Goal: Information Seeking & Learning: Learn about a topic

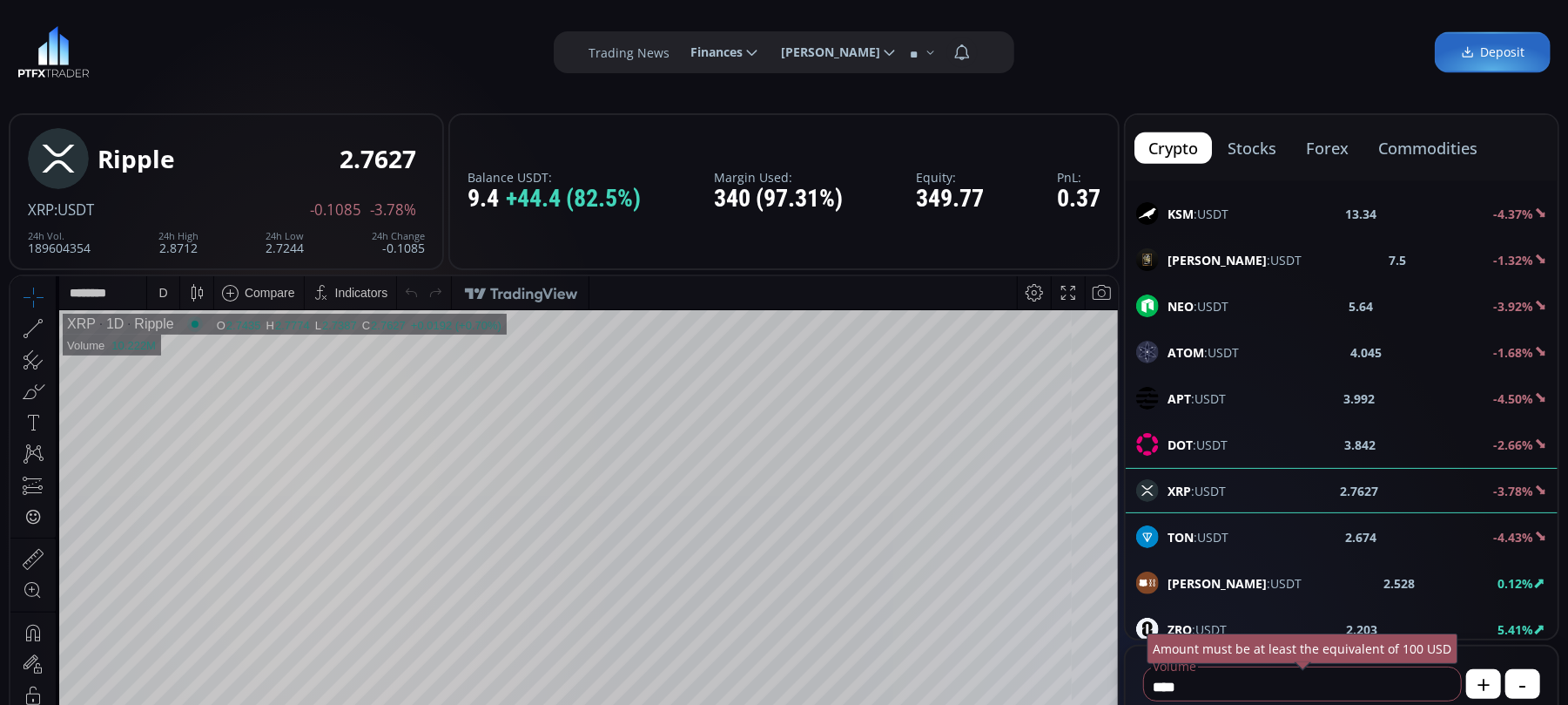
click at [169, 292] on div "D" at bounding box center [163, 292] width 15 height 33
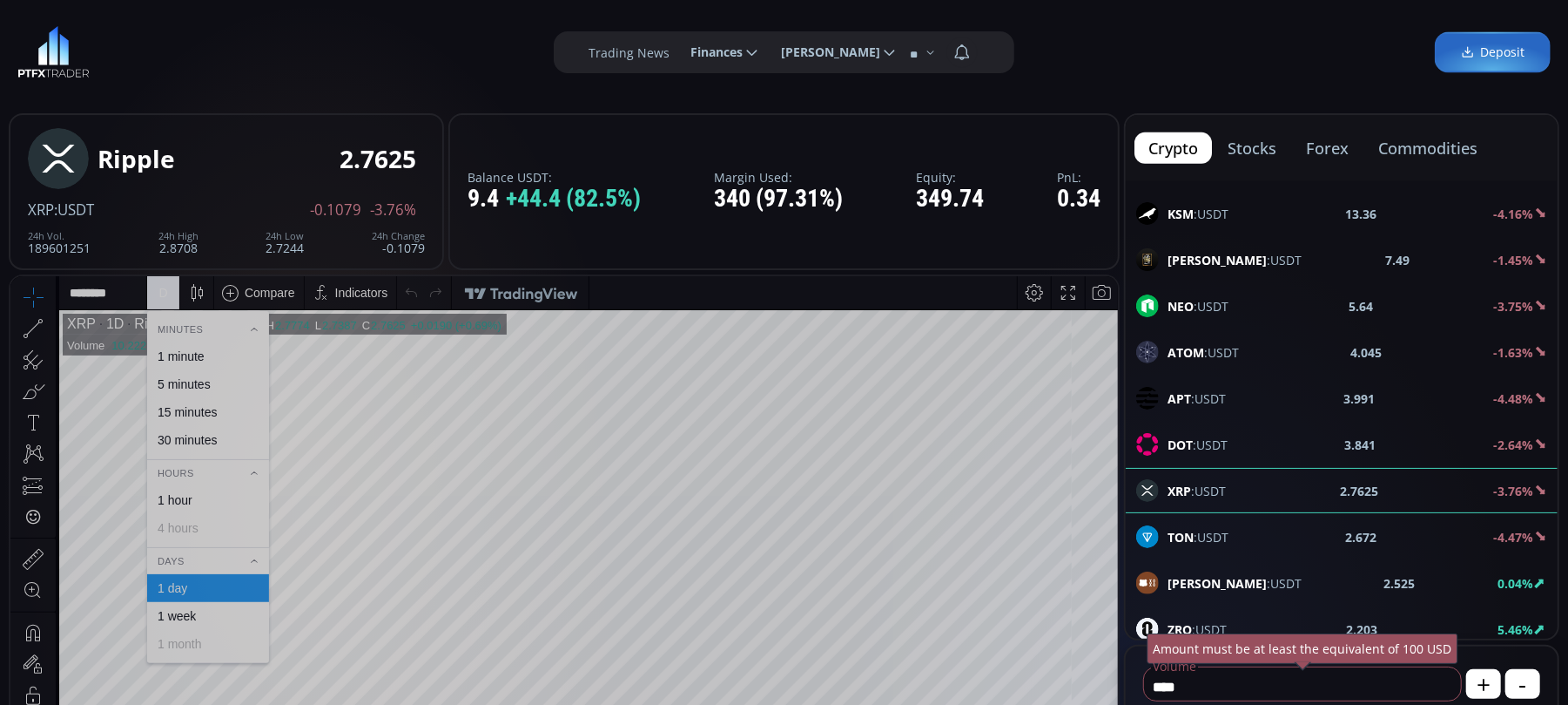
click at [181, 619] on div "1 week" at bounding box center [176, 615] width 38 height 14
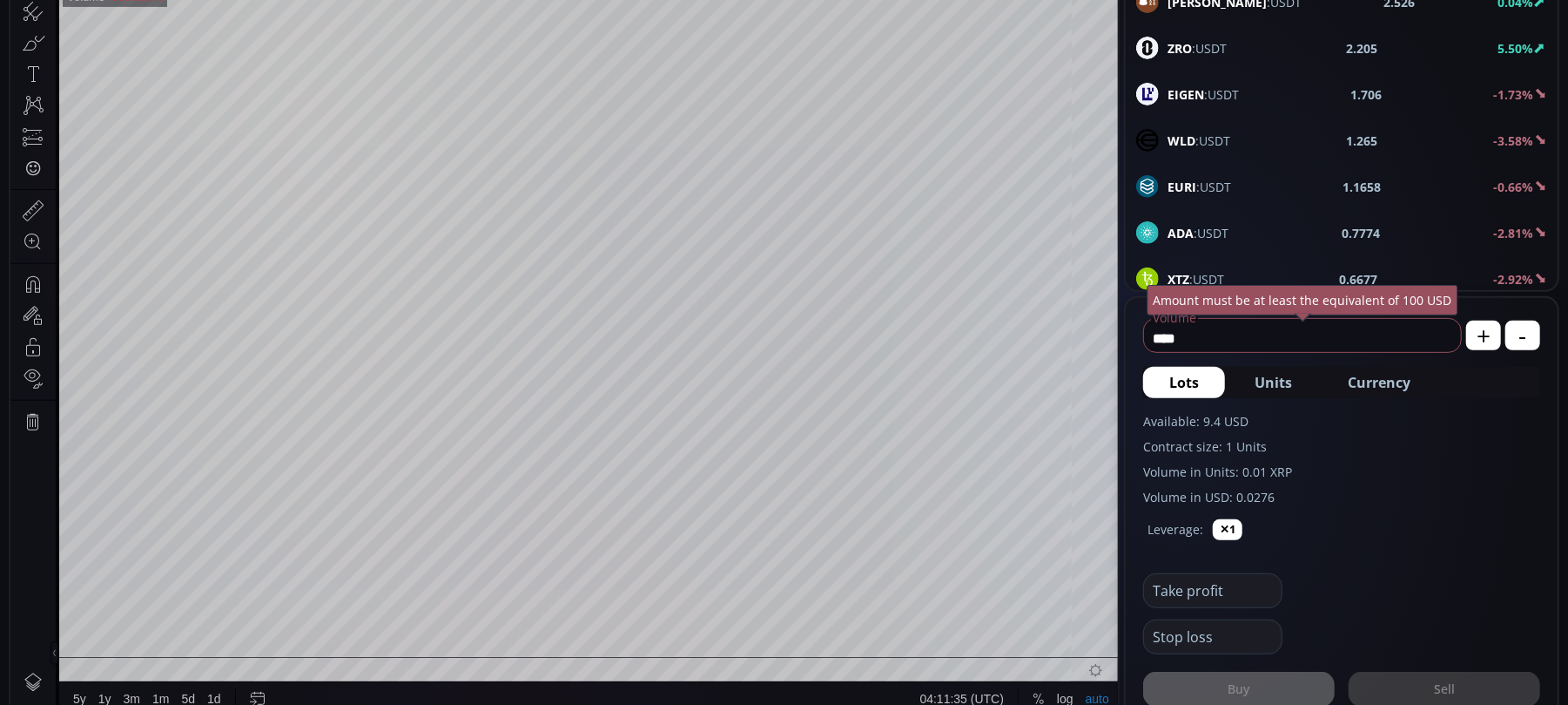
scroll to position [232, 0]
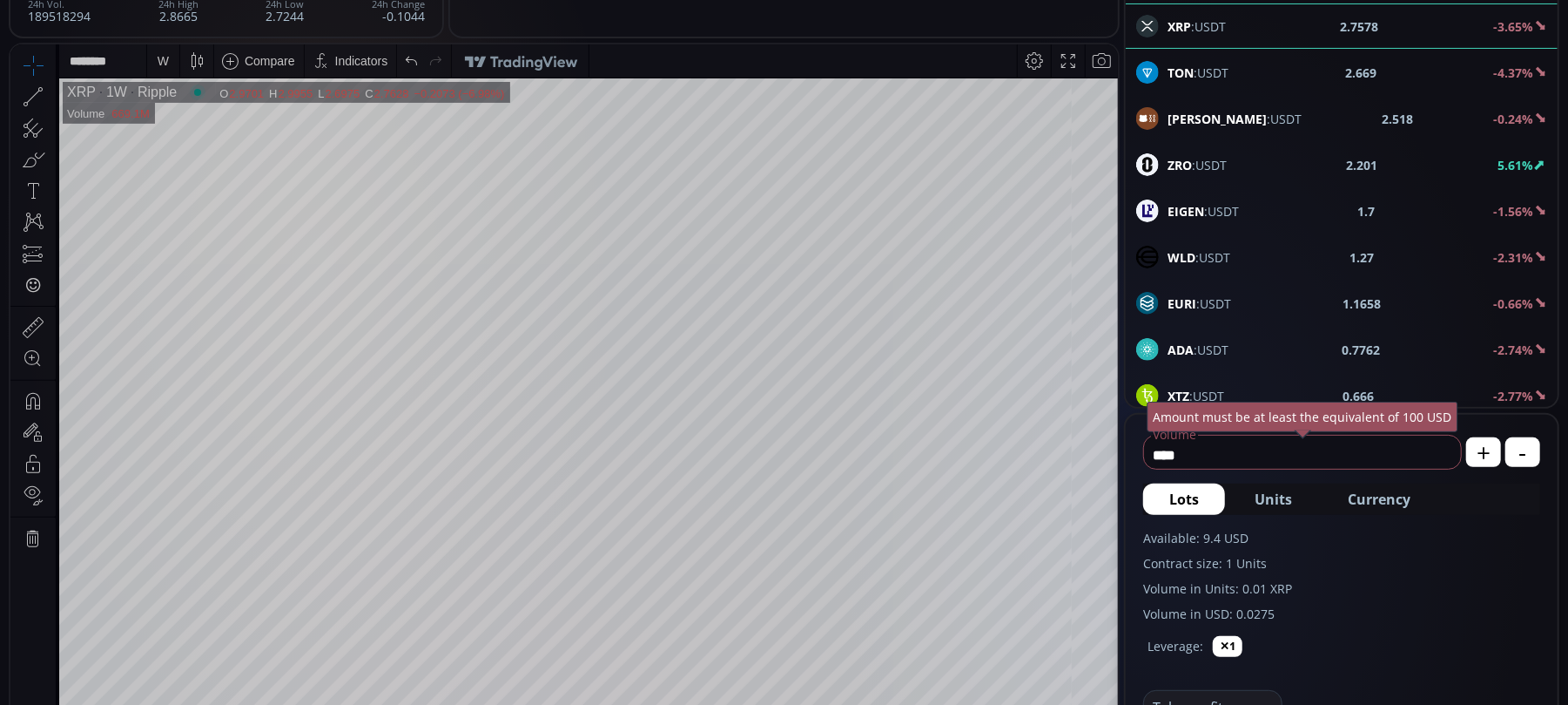
click at [163, 48] on div "W" at bounding box center [163, 60] width 15 height 33
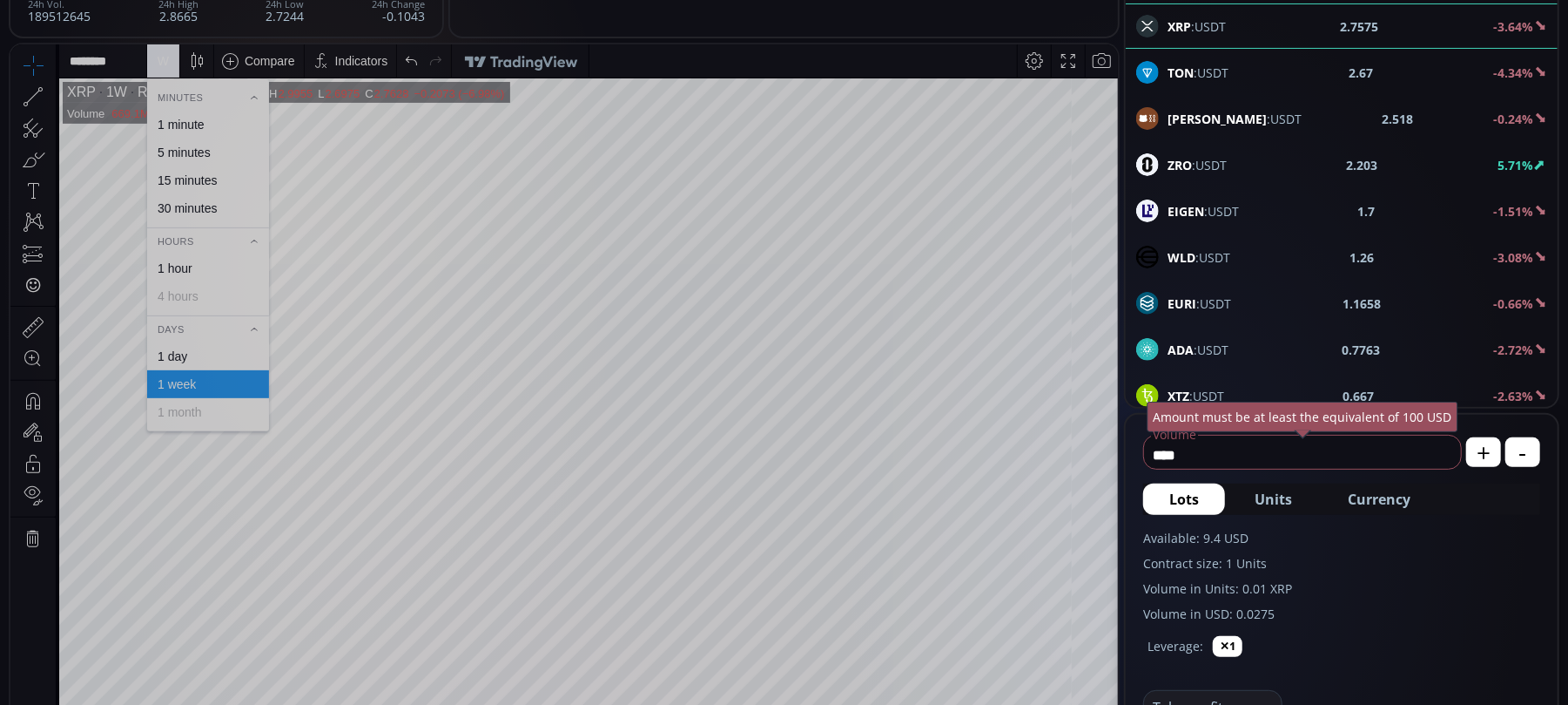
click at [169, 355] on div "1 day" at bounding box center [172, 355] width 29 height 14
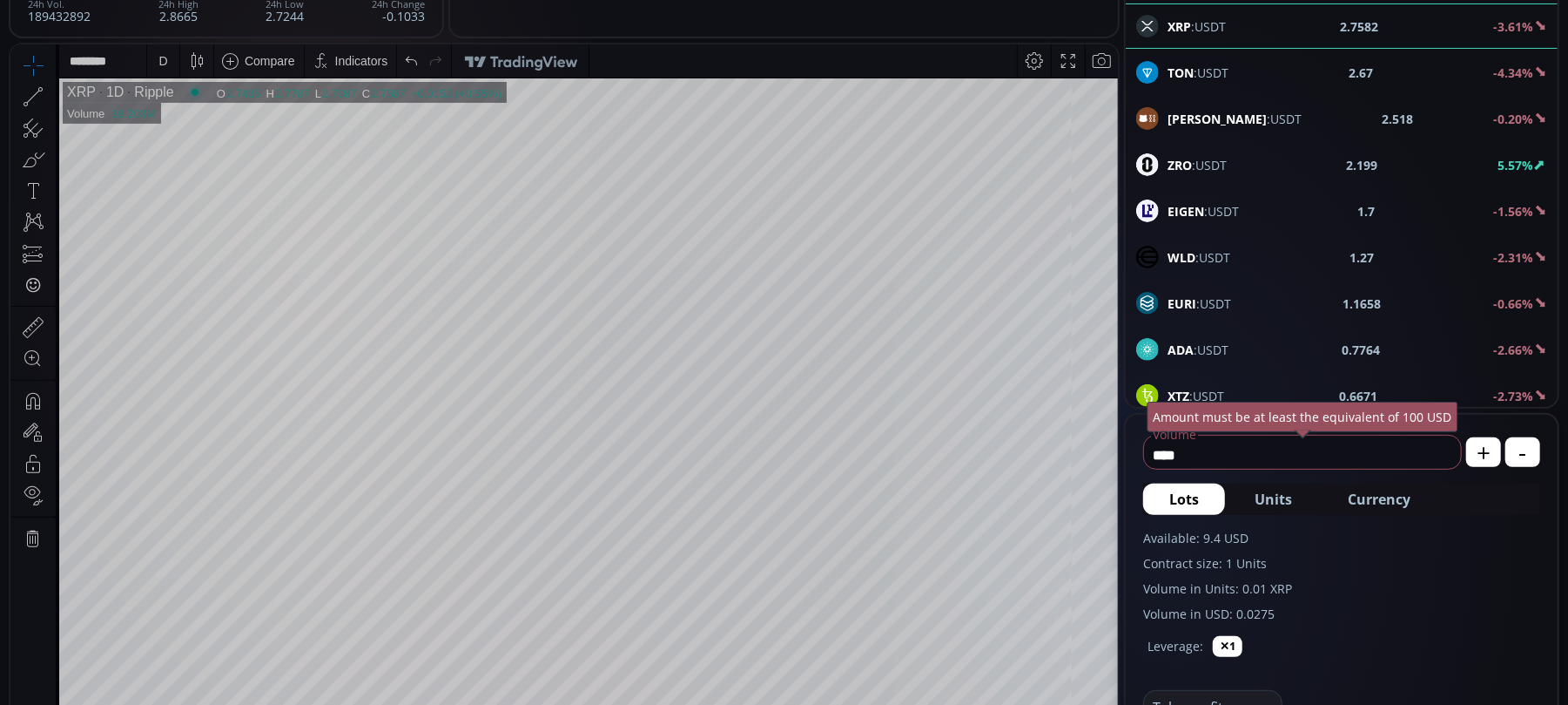
click at [168, 62] on div "D" at bounding box center [163, 60] width 15 height 33
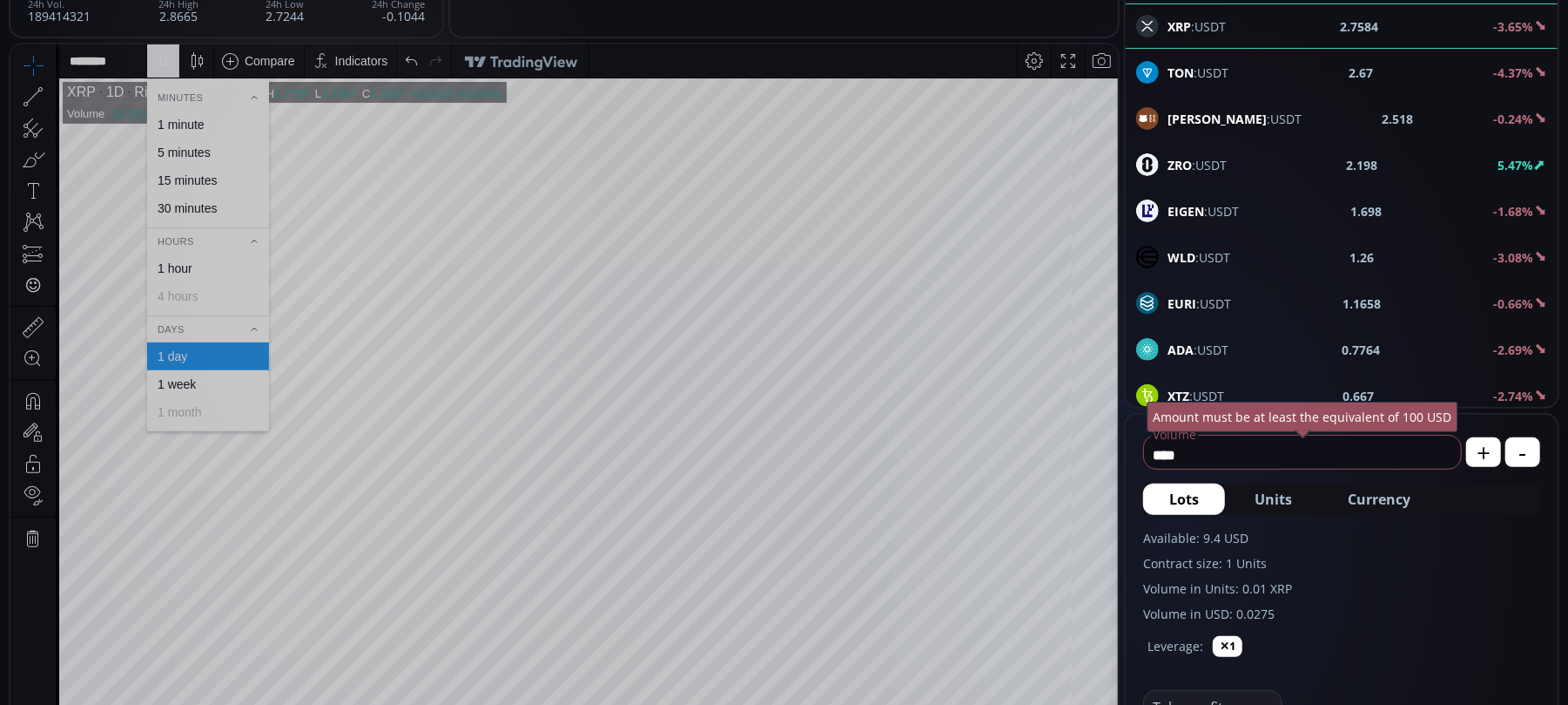
click at [170, 271] on div "1 hour" at bounding box center [175, 267] width 35 height 14
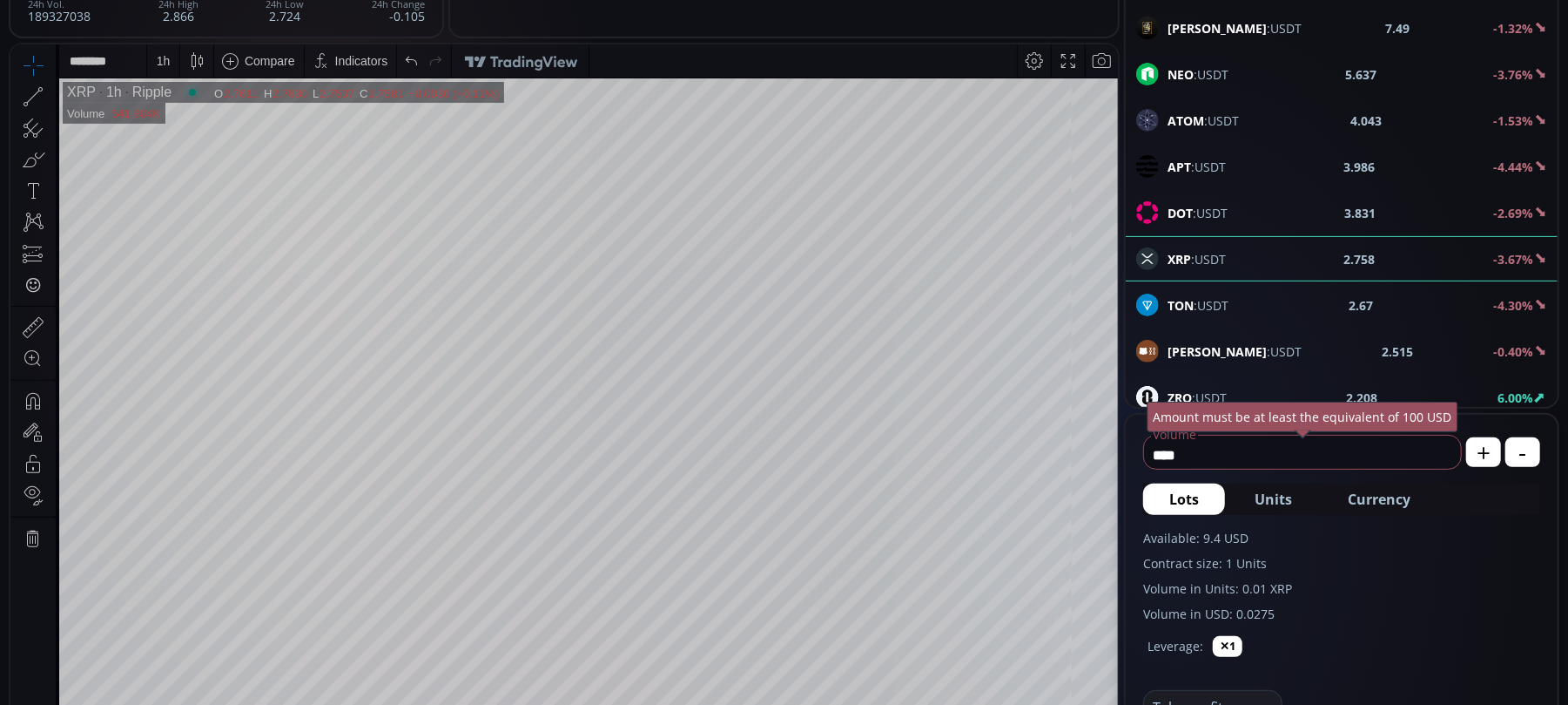
click at [152, 60] on div "1 h" at bounding box center [163, 60] width 32 height 33
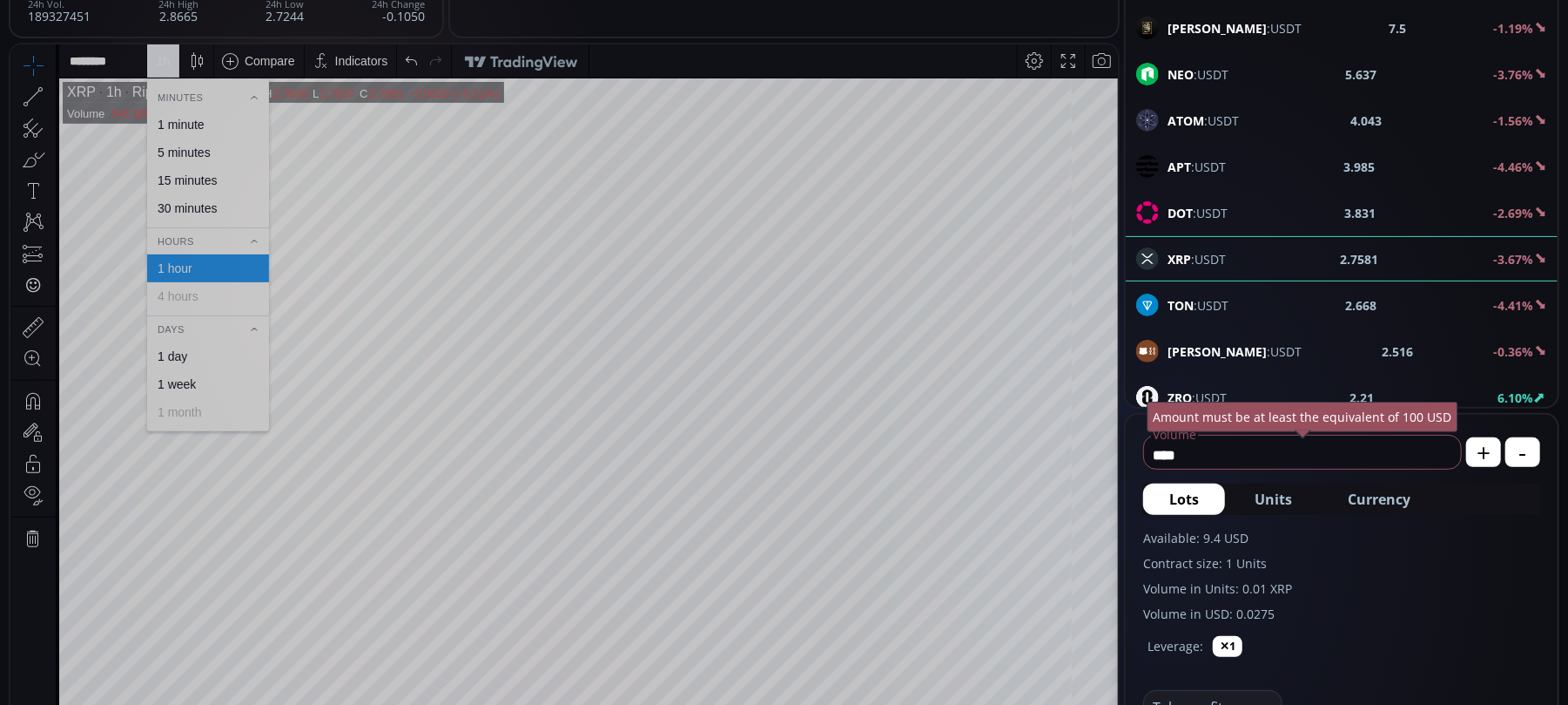
click at [167, 201] on div "30 minutes" at bounding box center [187, 208] width 59 height 14
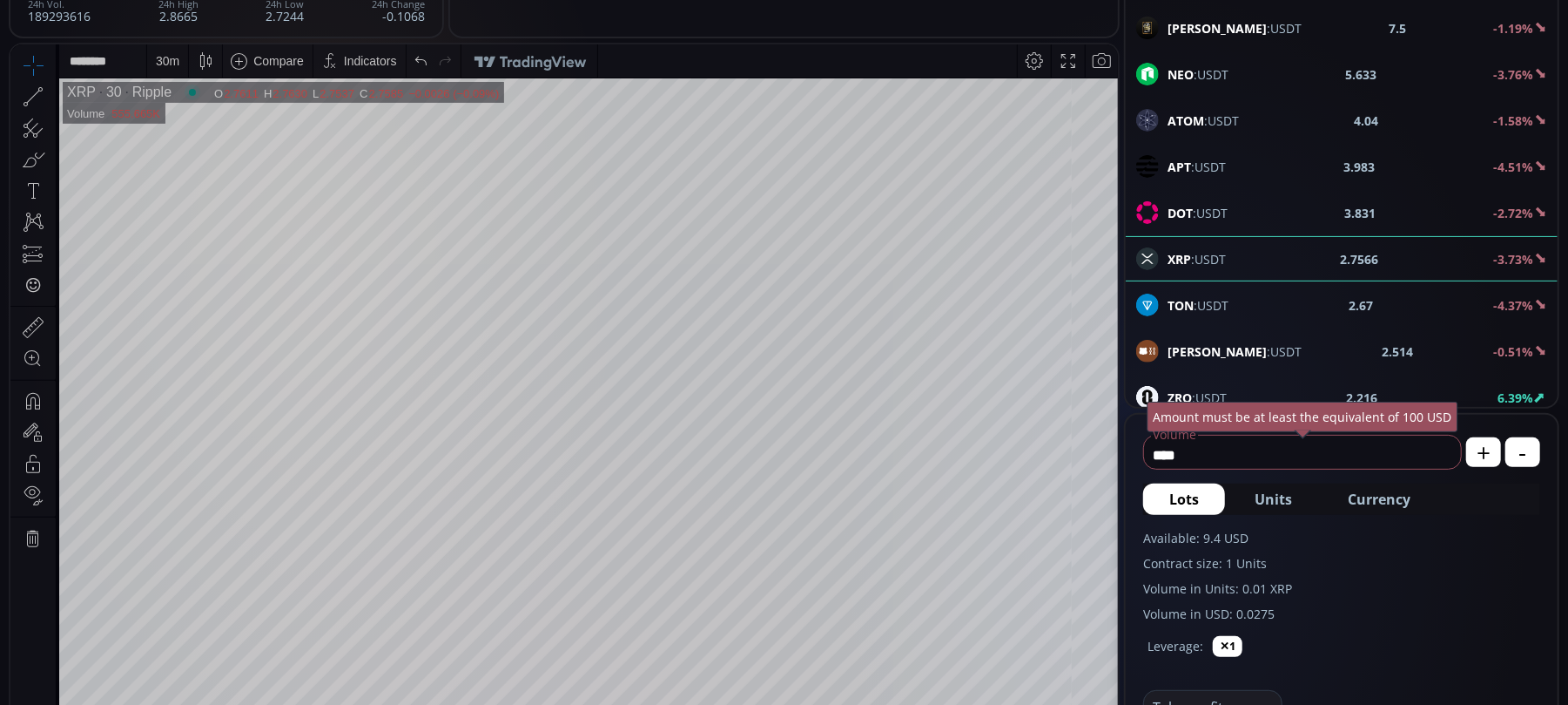
click at [169, 54] on div "30 m" at bounding box center [168, 60] width 23 height 14
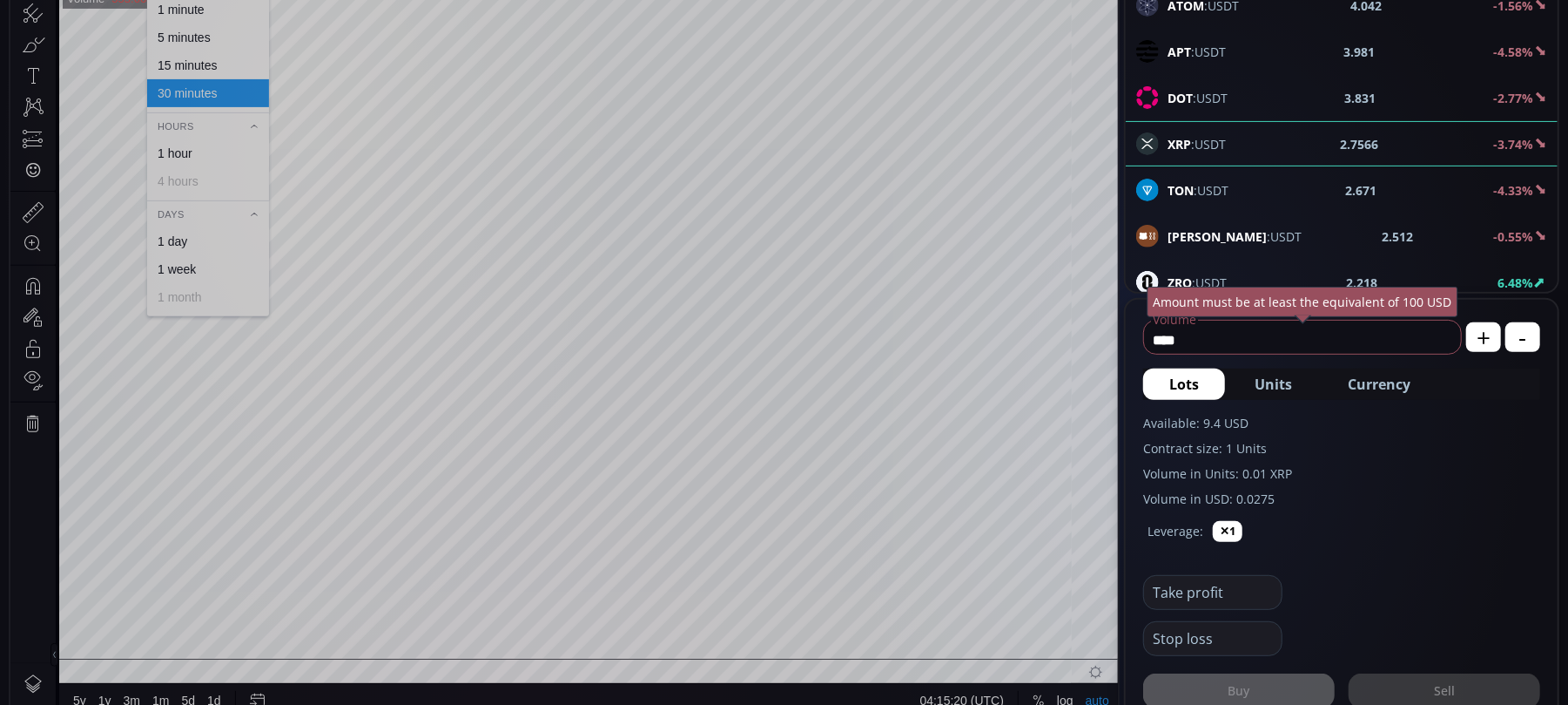
scroll to position [348, 0]
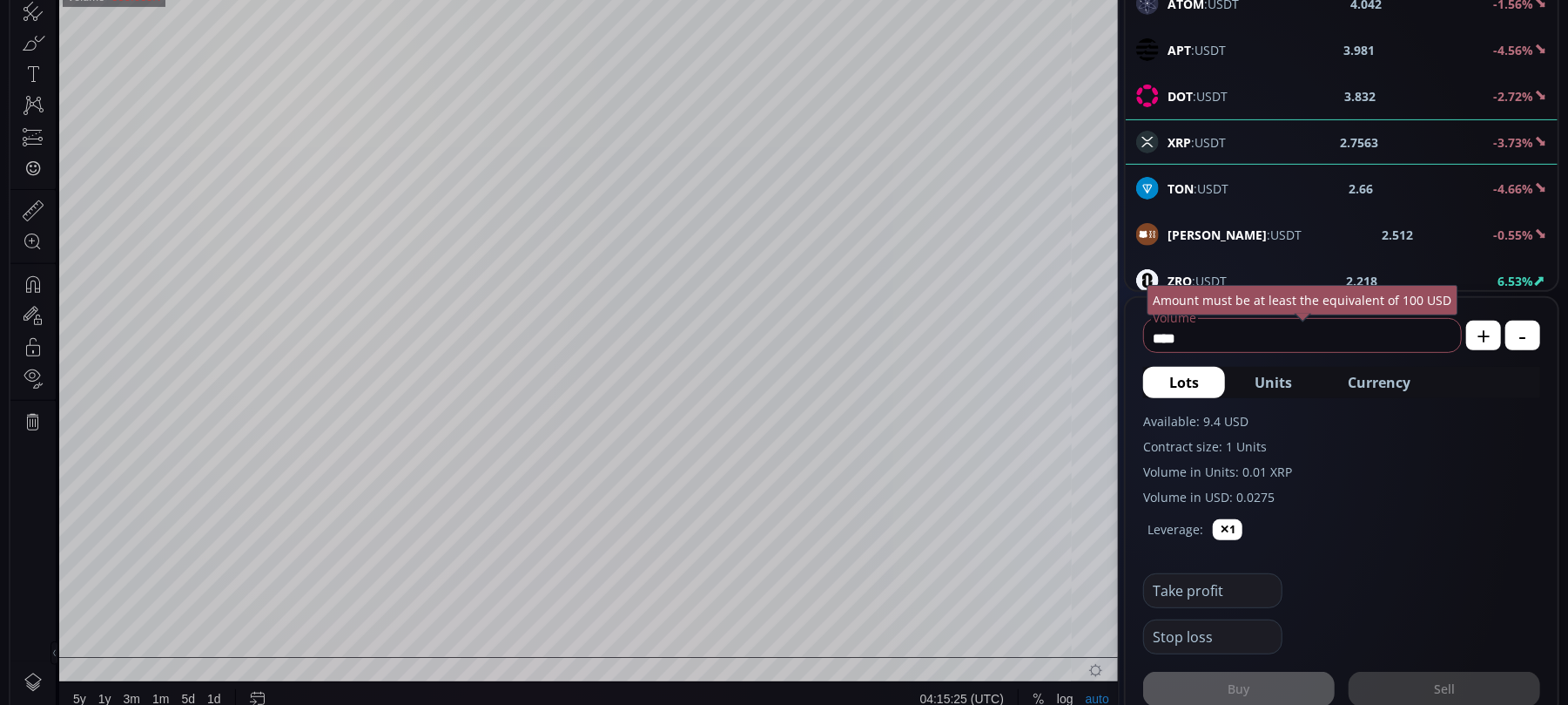
drag, startPoint x: 26, startPoint y: 495, endPoint x: 29, endPoint y: 506, distance: 11.4
click at [29, 506] on div at bounding box center [33, 552] width 45 height 220
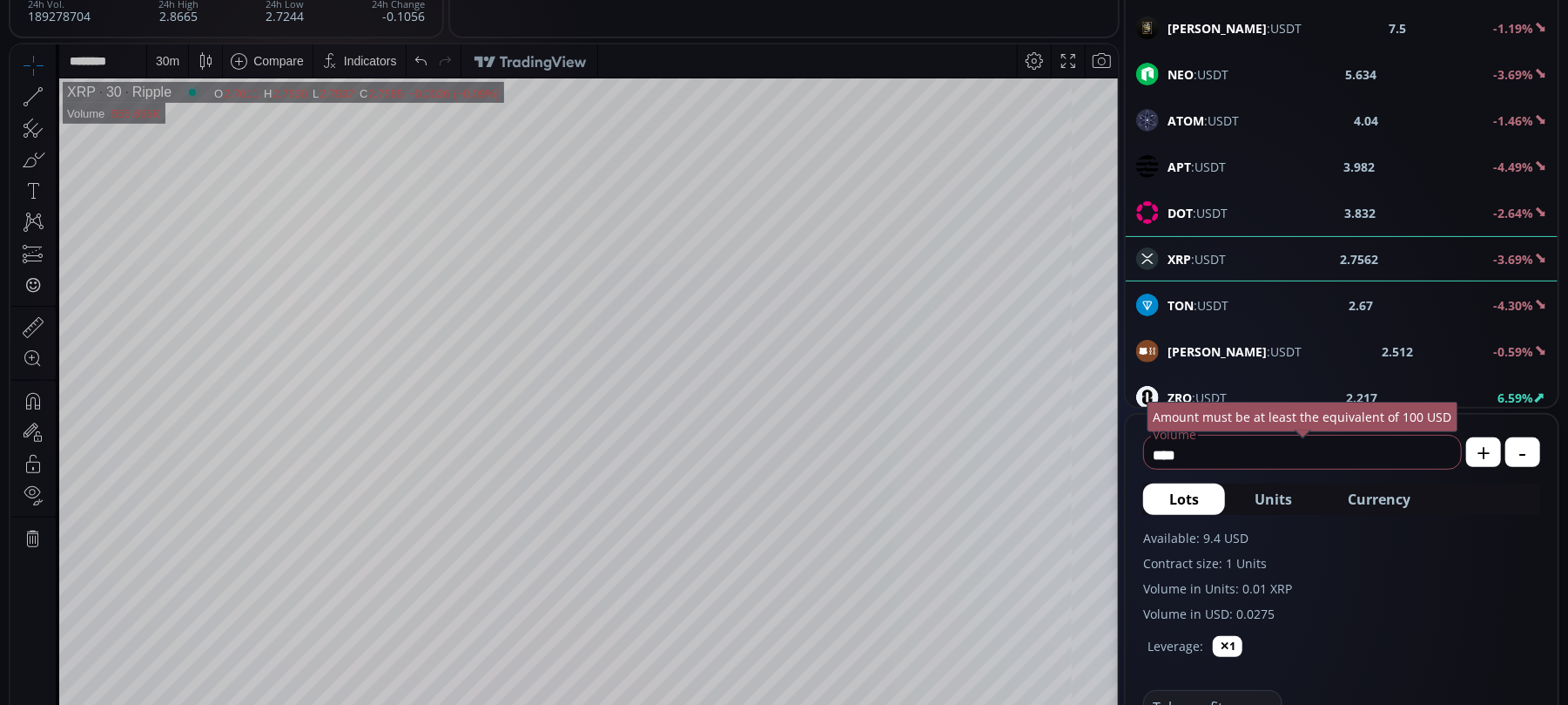
click at [167, 62] on div "30 m" at bounding box center [168, 60] width 23 height 14
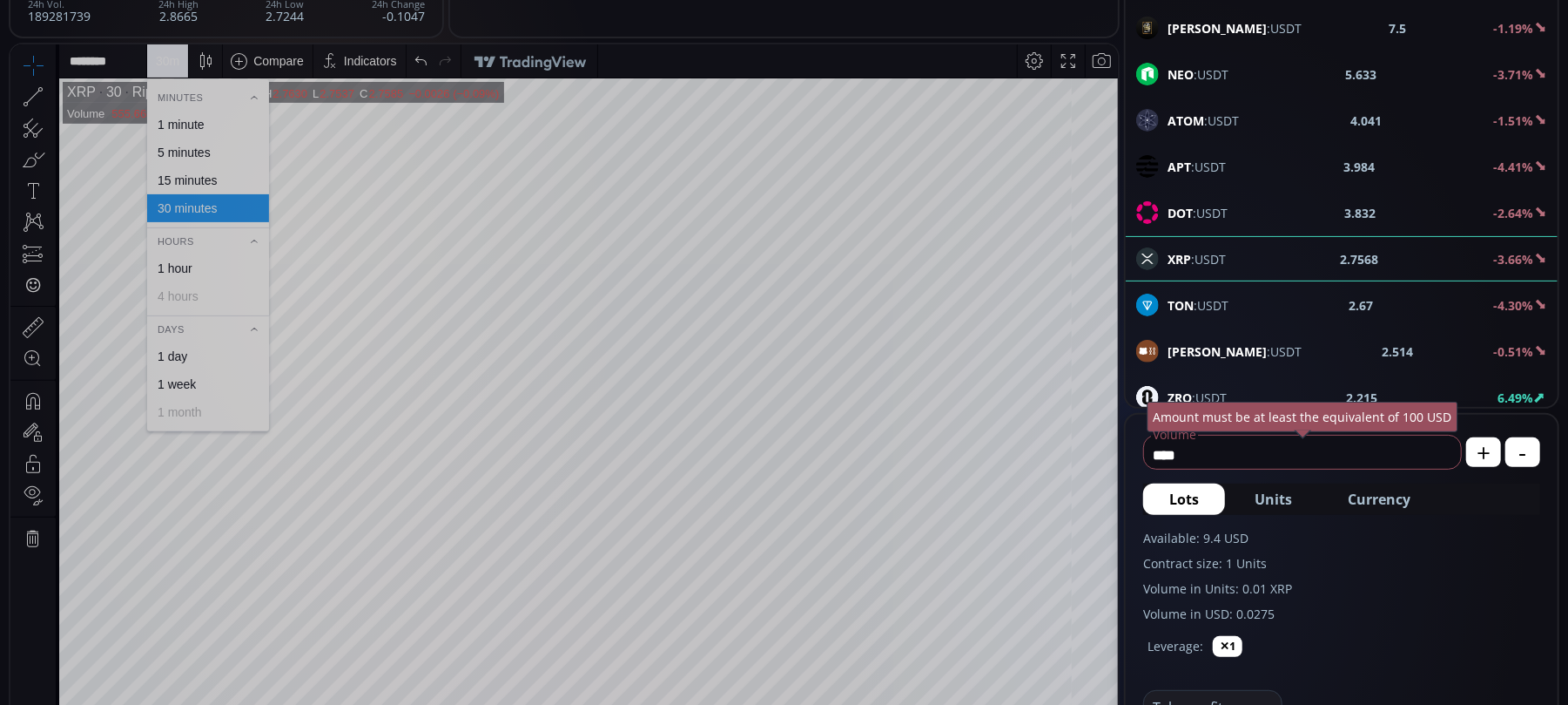
click at [187, 176] on div "15 minutes" at bounding box center [187, 179] width 59 height 14
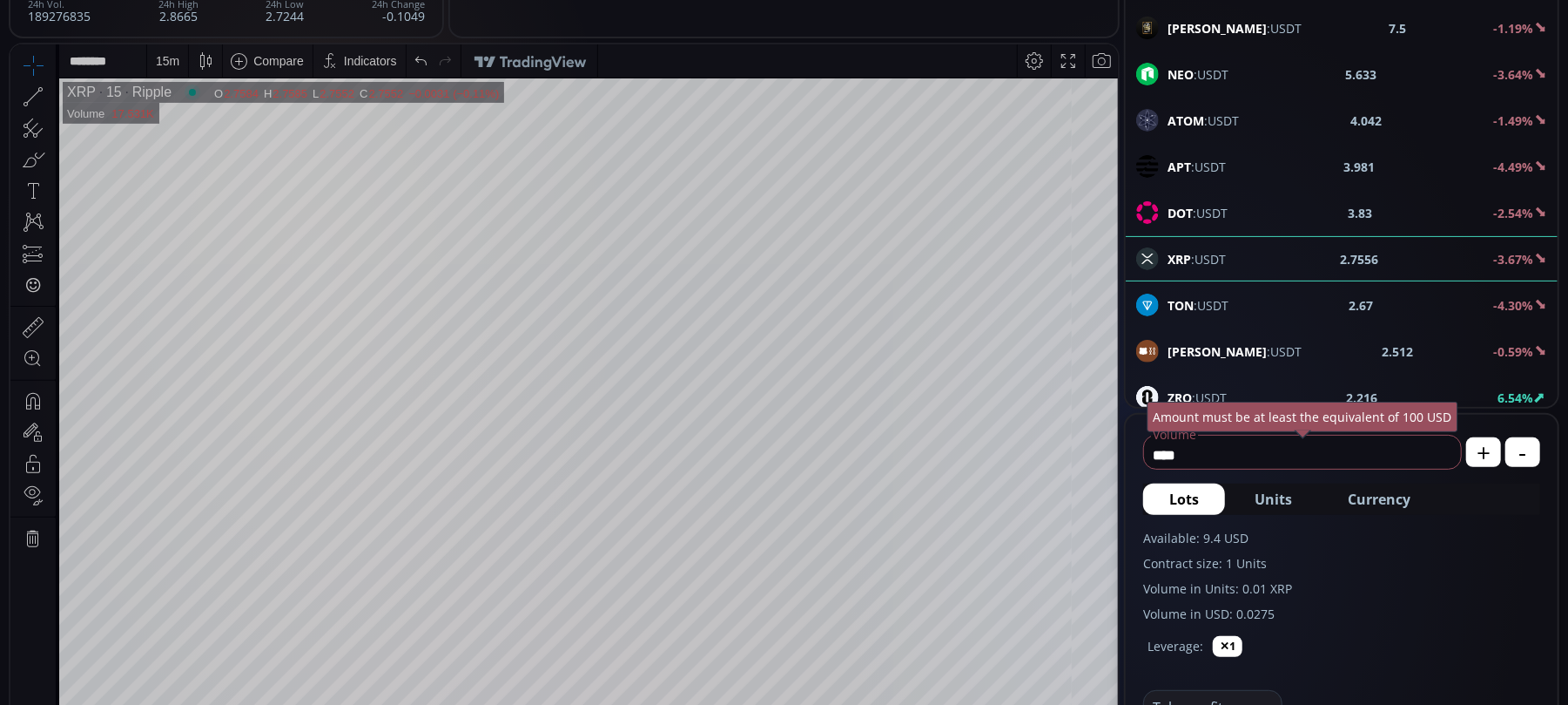
click at [153, 61] on div "15 m" at bounding box center [168, 60] width 41 height 33
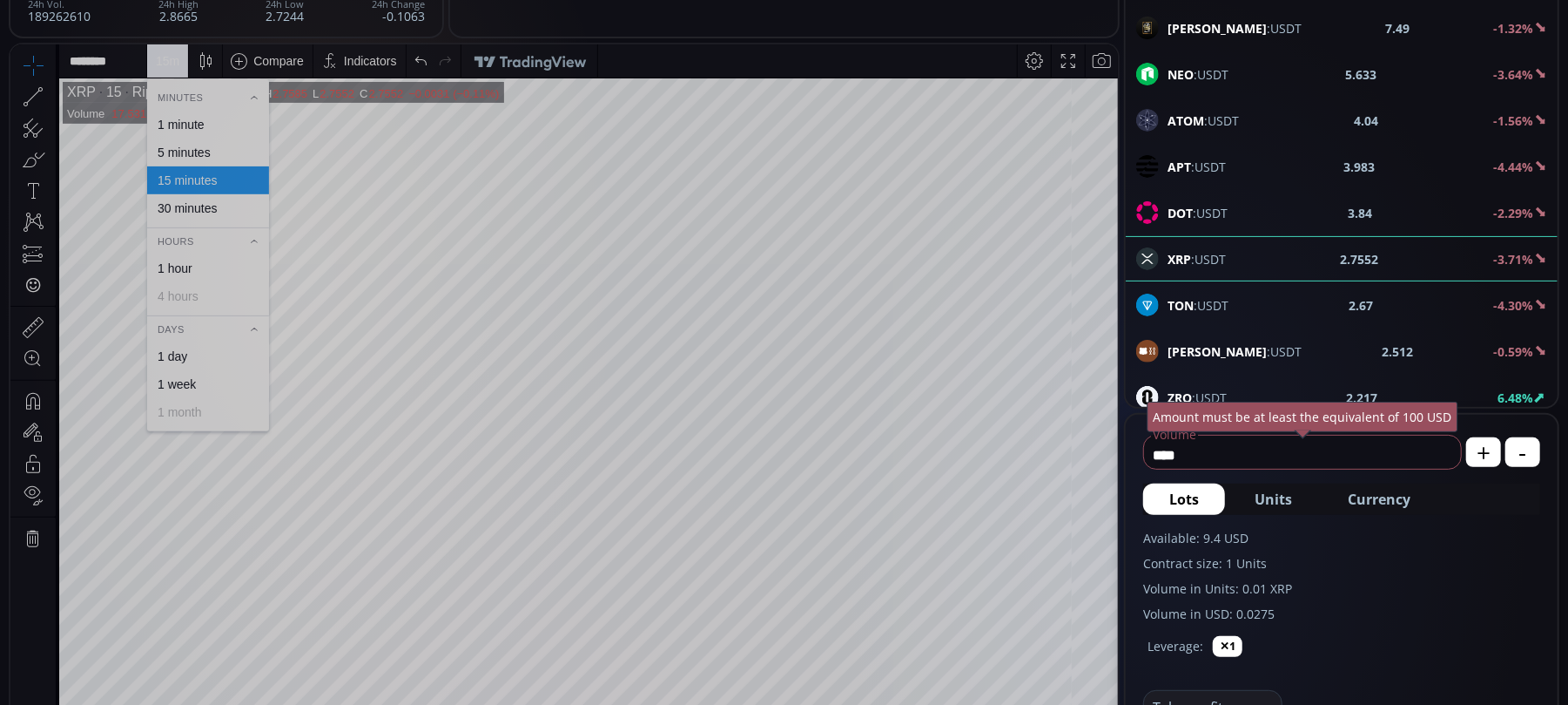
click at [202, 150] on div "5 minutes" at bounding box center [184, 151] width 54 height 14
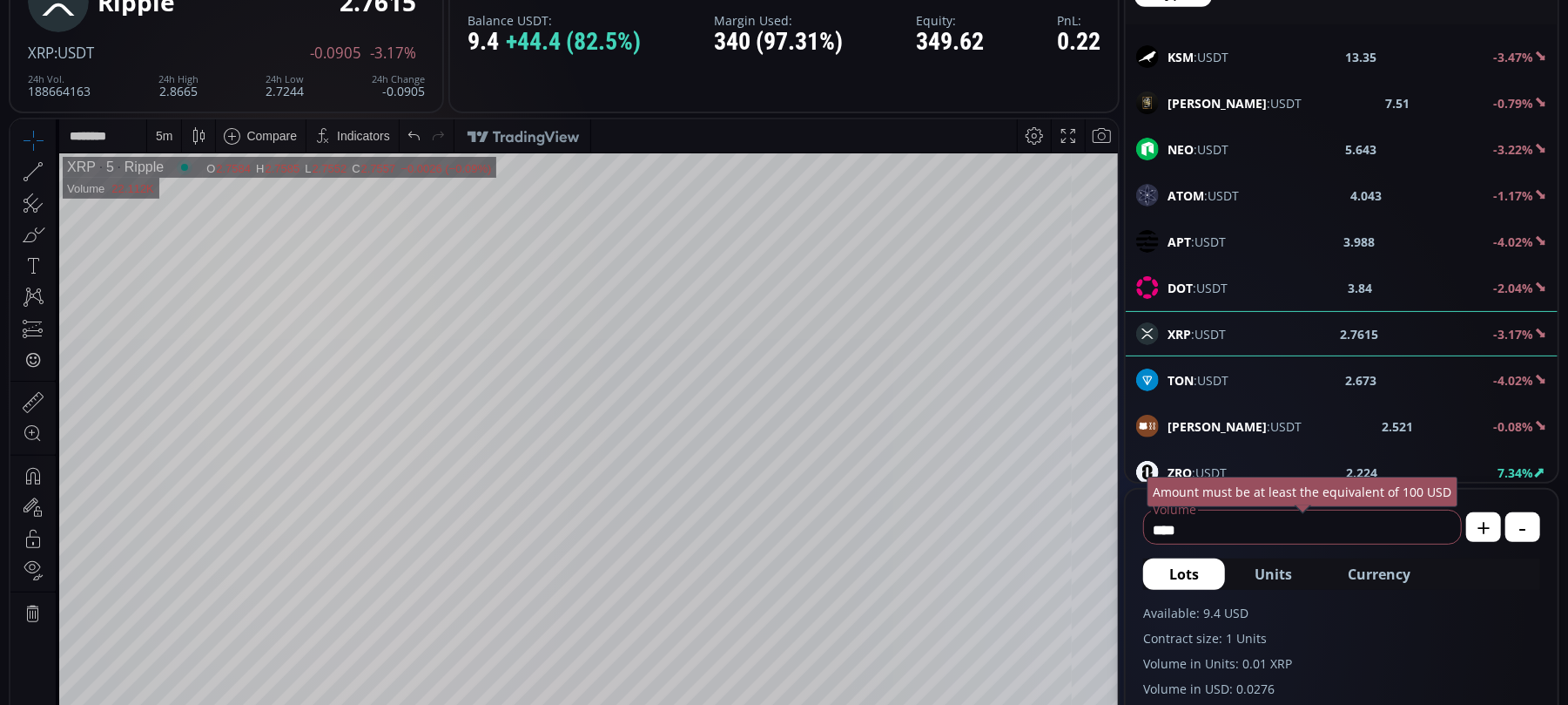
scroll to position [116, 0]
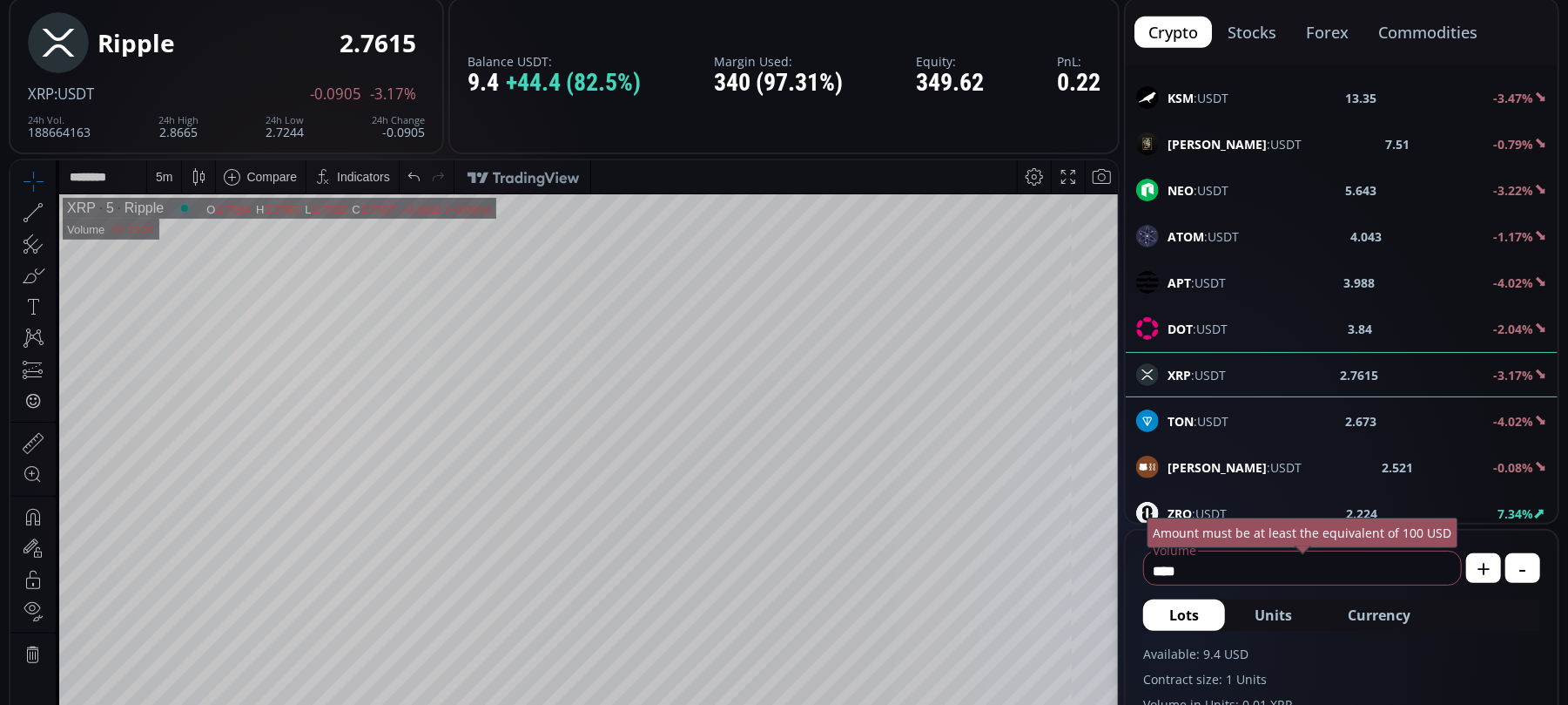
click at [170, 169] on div "5 m" at bounding box center [164, 176] width 17 height 14
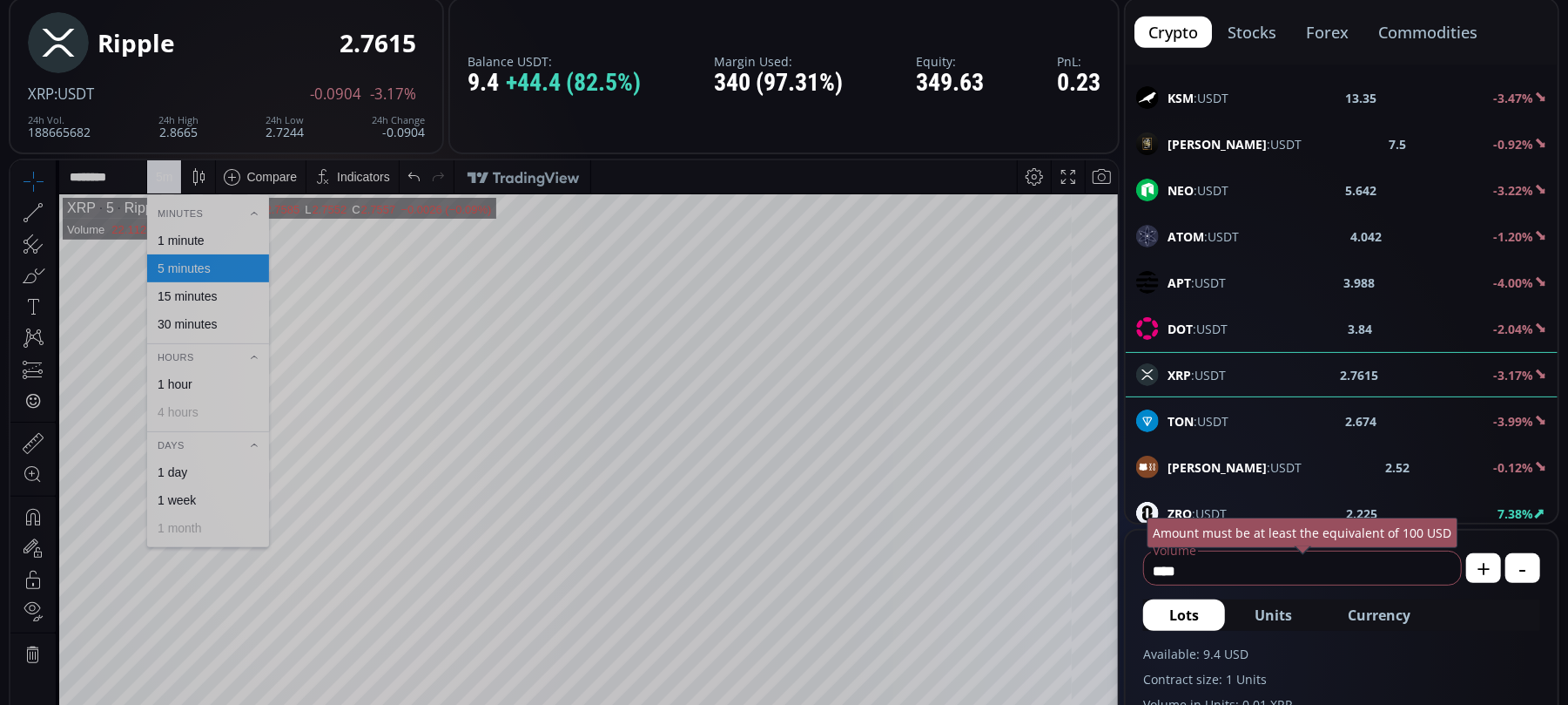
click at [192, 244] on div "1 minute" at bounding box center [181, 240] width 47 height 14
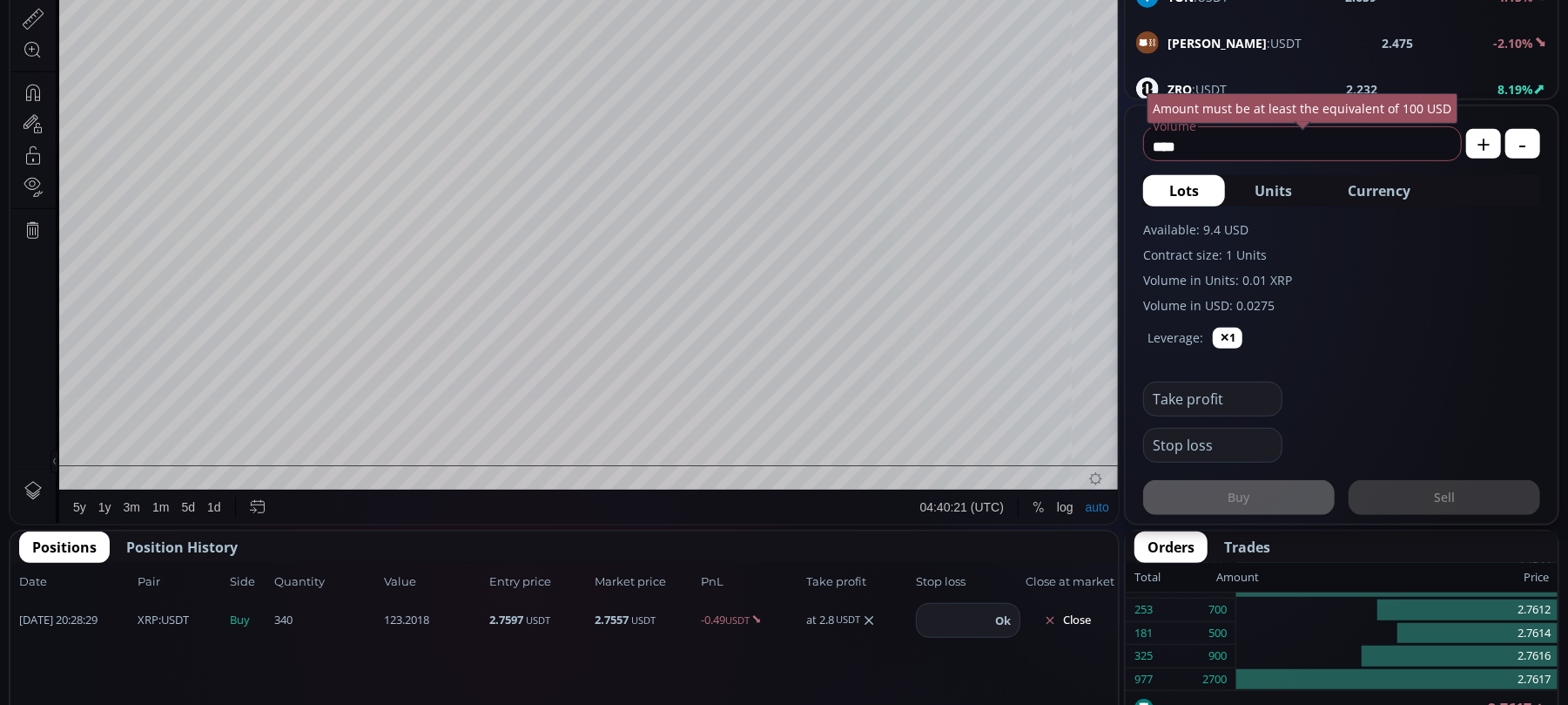
scroll to position [580, 0]
